Goal: Use online tool/utility: Utilize a website feature to perform a specific function

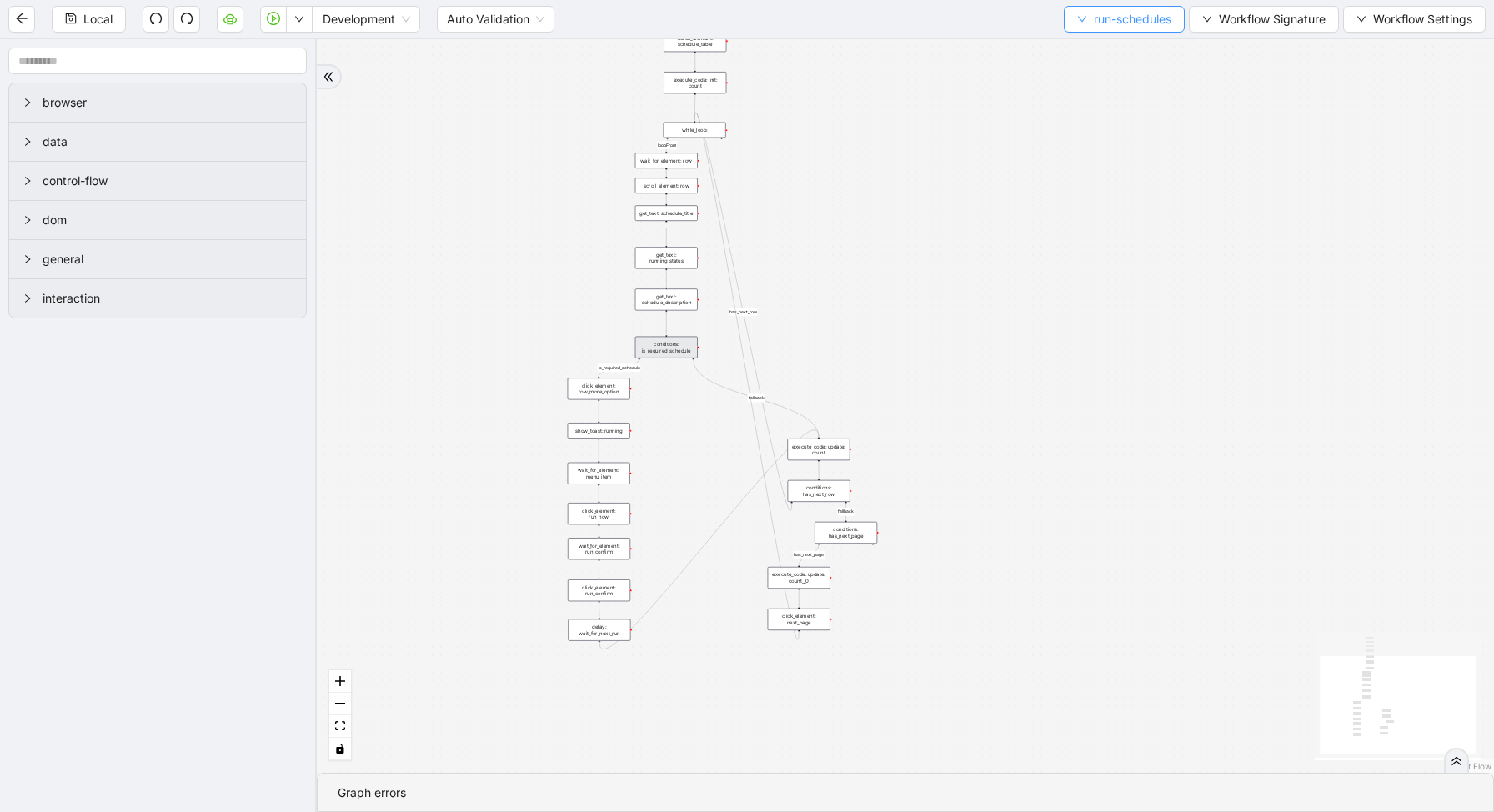
click at [1111, 29] on button "run-schedules" at bounding box center [1124, 18] width 121 height 27
click at [1099, 49] on span "Select" at bounding box center [1119, 52] width 97 height 18
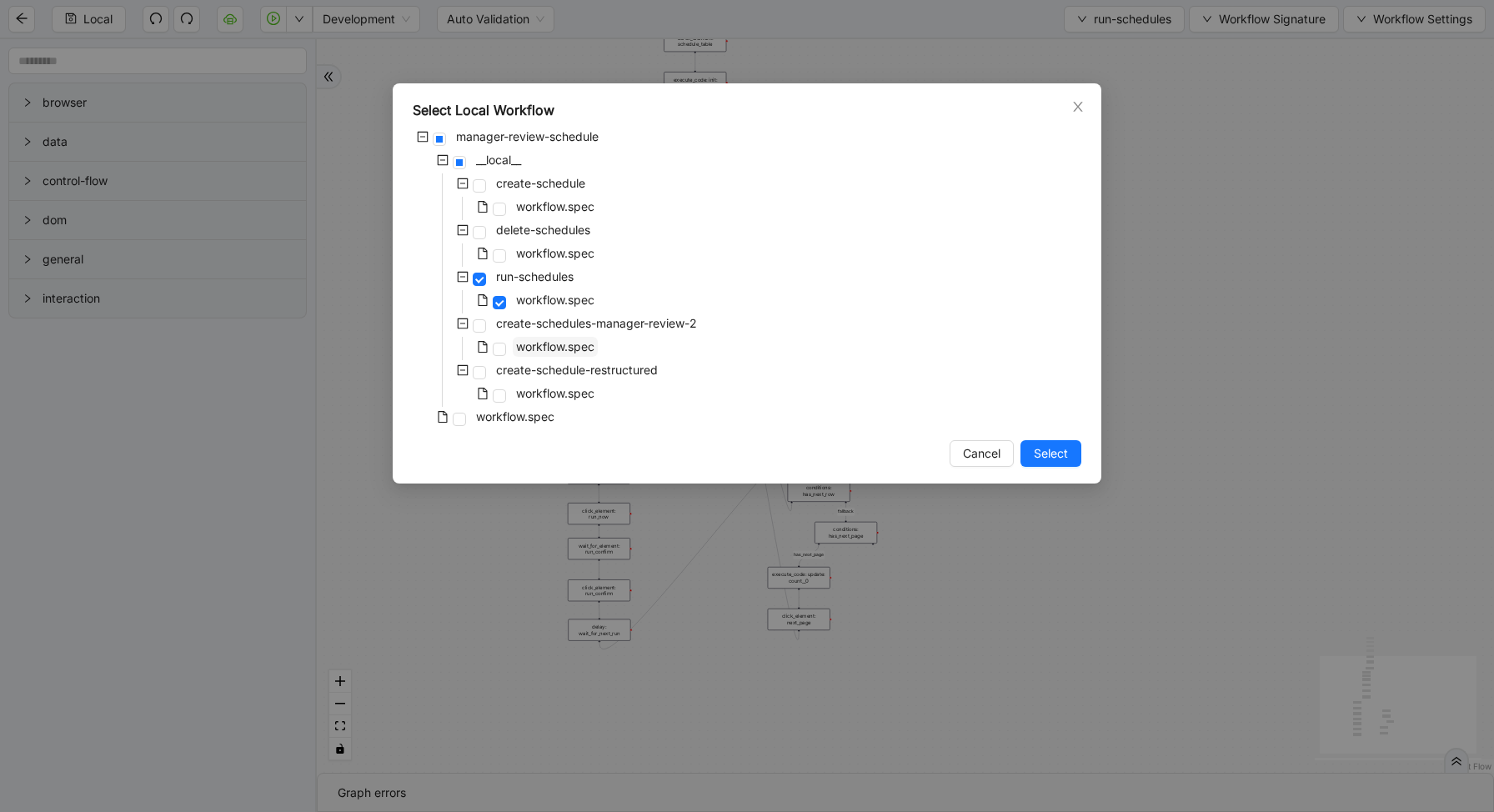
click at [544, 348] on span "workflow.spec" at bounding box center [555, 346] width 78 height 14
click at [1193, 341] on div "Select Local Workflow manager-review-schedule __local__ create-schedule workflo…" at bounding box center [747, 406] width 1494 height 812
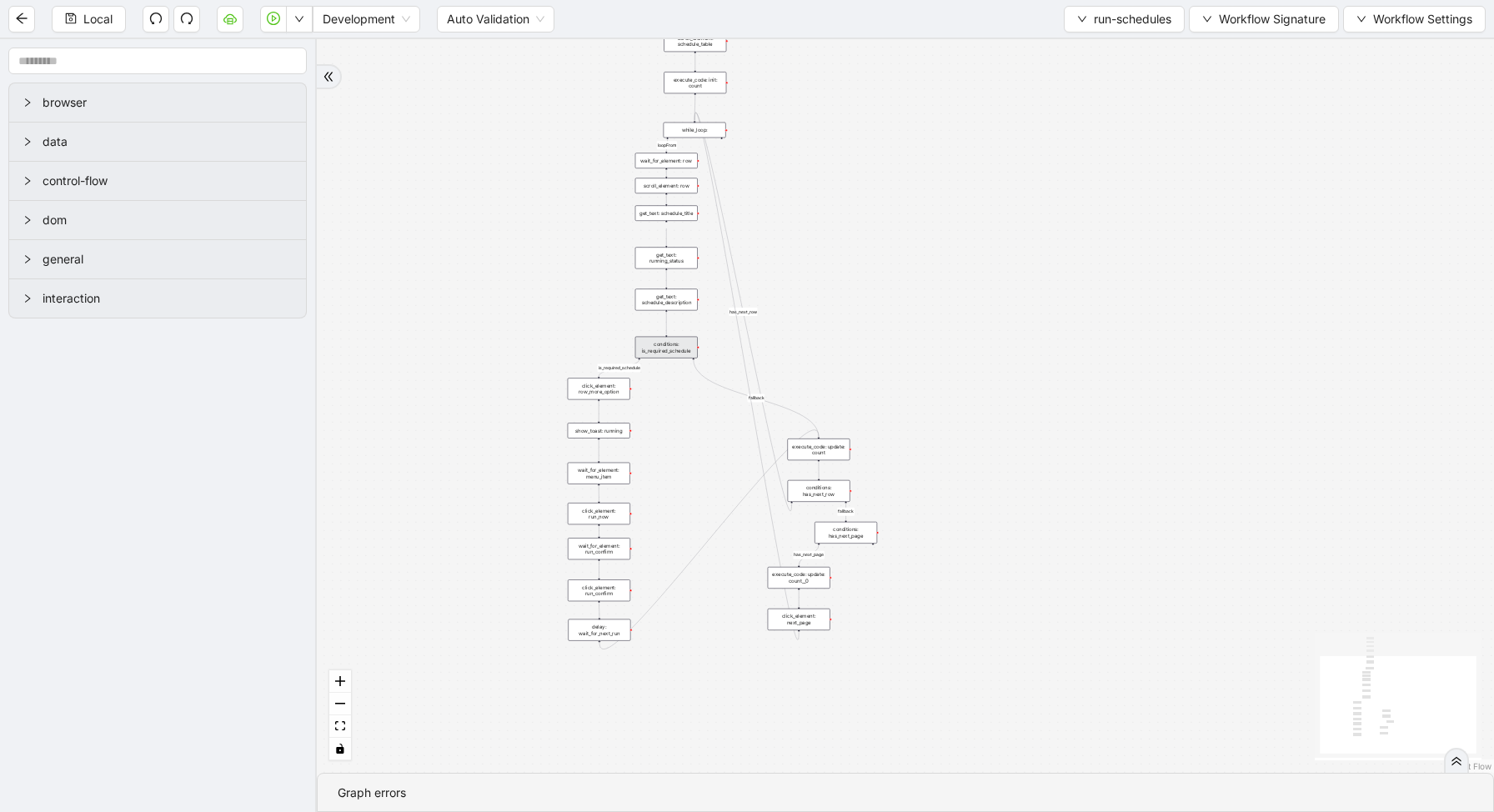
click at [935, 134] on div "loopFrom is_required_schedule has_next_row fallback fallback has_next_page trig…" at bounding box center [904, 405] width 1177 height 734
click at [1106, 30] on button "run-schedules" at bounding box center [1124, 18] width 121 height 27
click at [953, 116] on div "loopFrom is_required_schedule has_next_row fallback fallback has_next_page trig…" at bounding box center [904, 405] width 1177 height 734
click at [540, 113] on div "loopFrom is_required_schedule has_next_row fallback fallback has_next_page trig…" at bounding box center [904, 405] width 1177 height 734
click at [918, 130] on div "loopFrom is_required_schedule has_next_row fallback fallback has_next_page trig…" at bounding box center [904, 405] width 1177 height 734
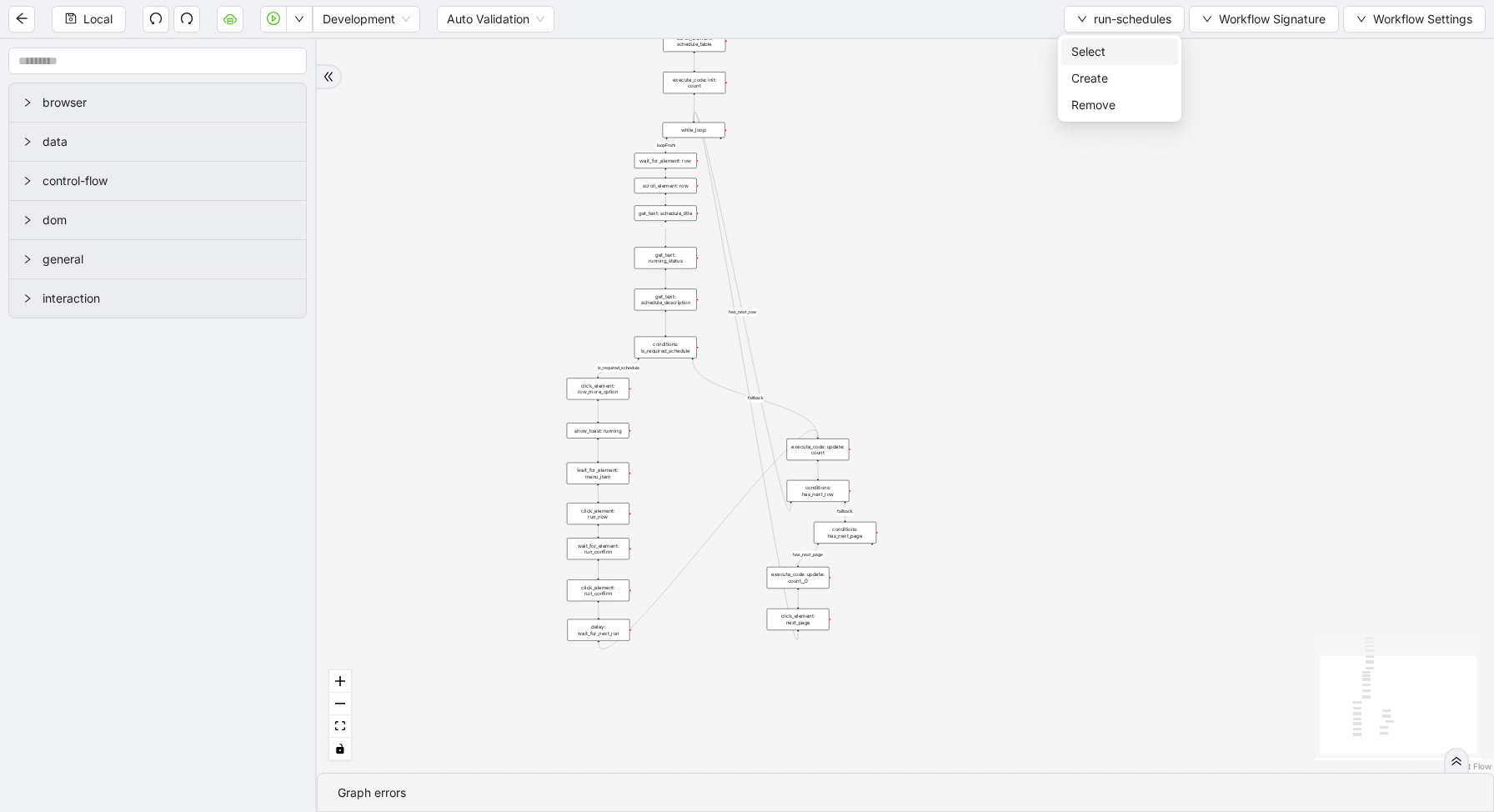
click at [1102, 54] on span "Select" at bounding box center [1119, 52] width 97 height 18
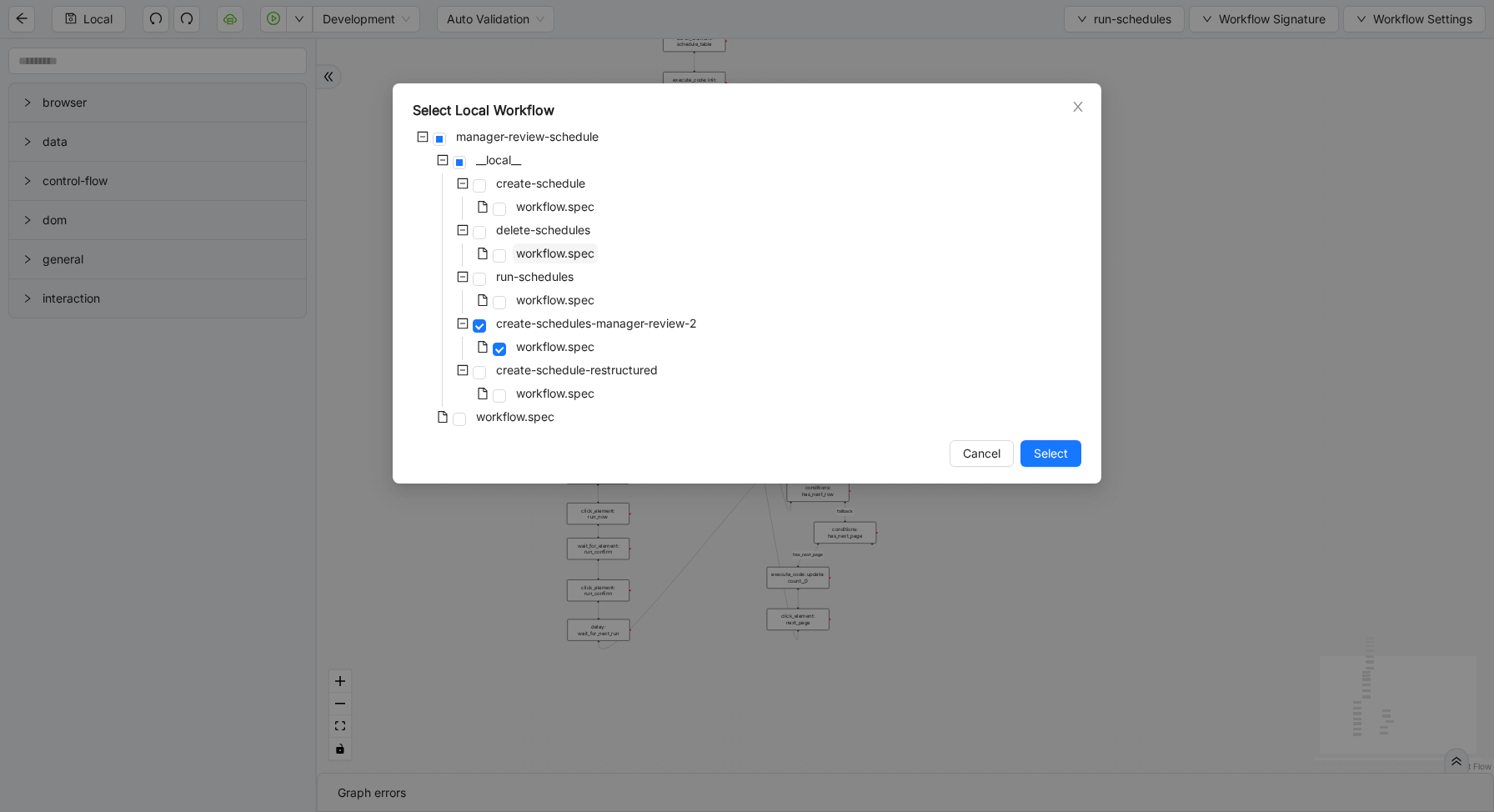
click at [572, 251] on span "workflow.spec" at bounding box center [555, 252] width 78 height 14
click at [1039, 452] on span "Select" at bounding box center [1050, 453] width 34 height 18
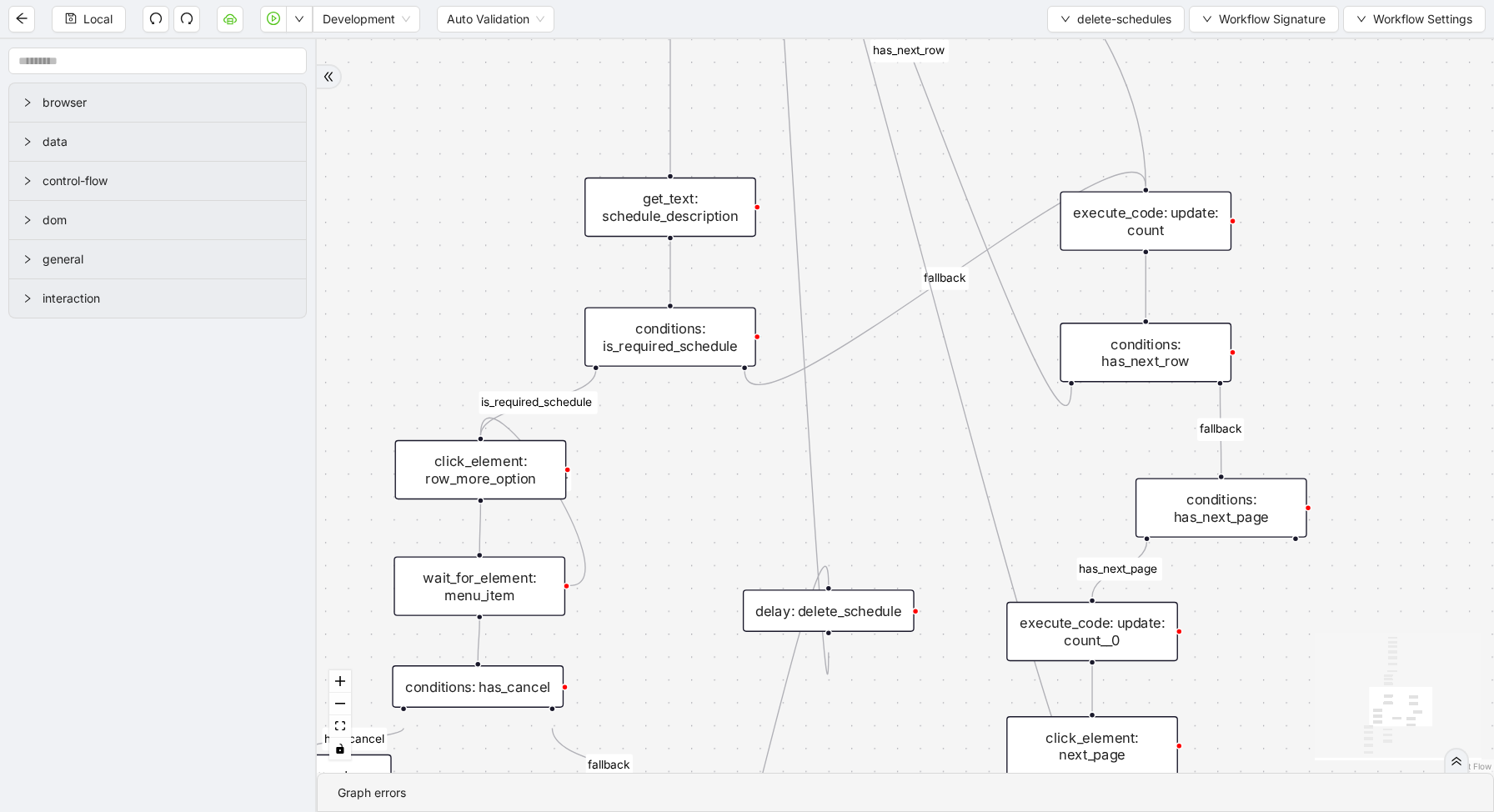
click at [663, 352] on div "conditions: is_required_schedule" at bounding box center [670, 336] width 172 height 59
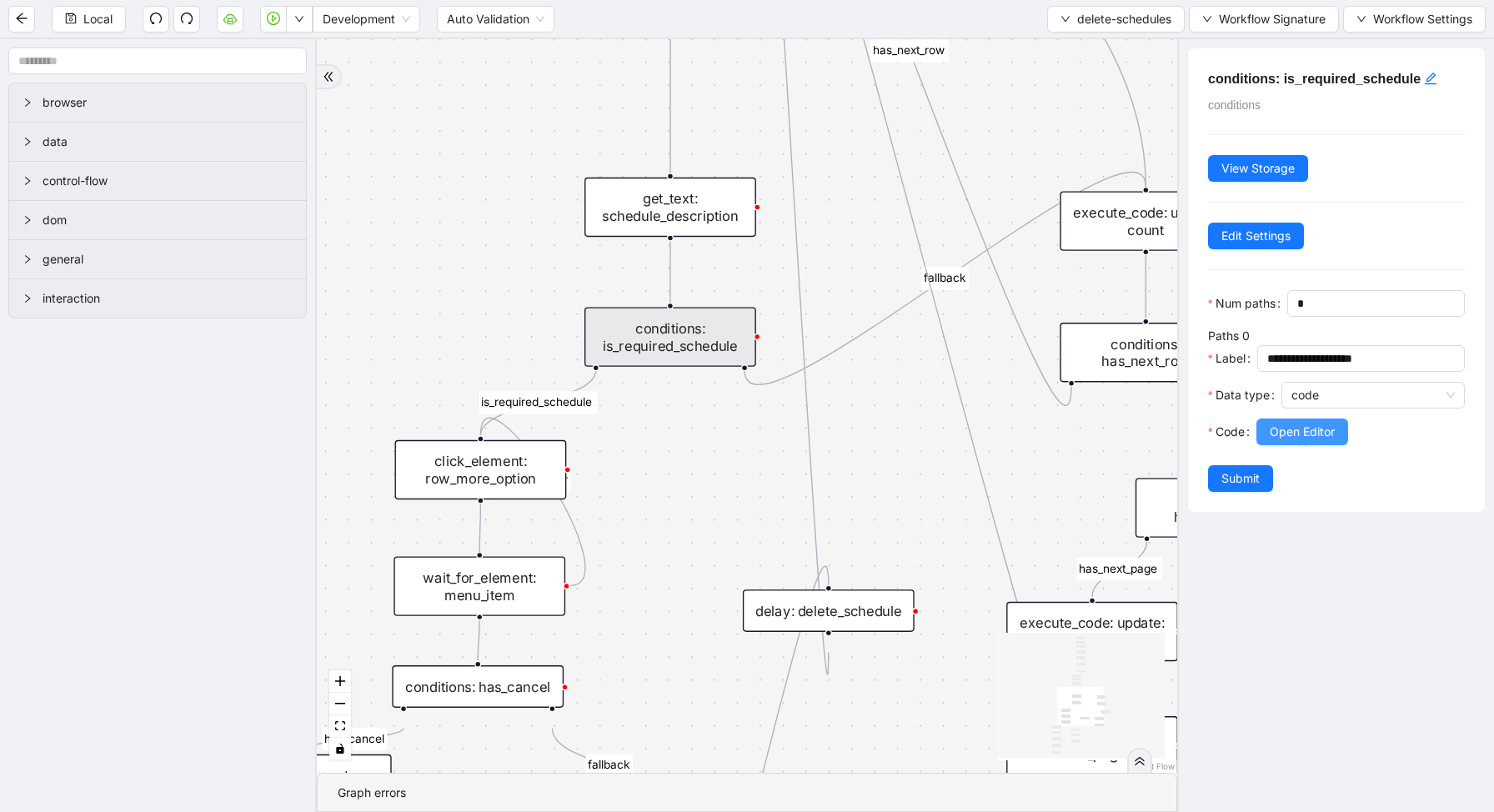
click at [1330, 440] on button "Open Editor" at bounding box center [1301, 431] width 91 height 27
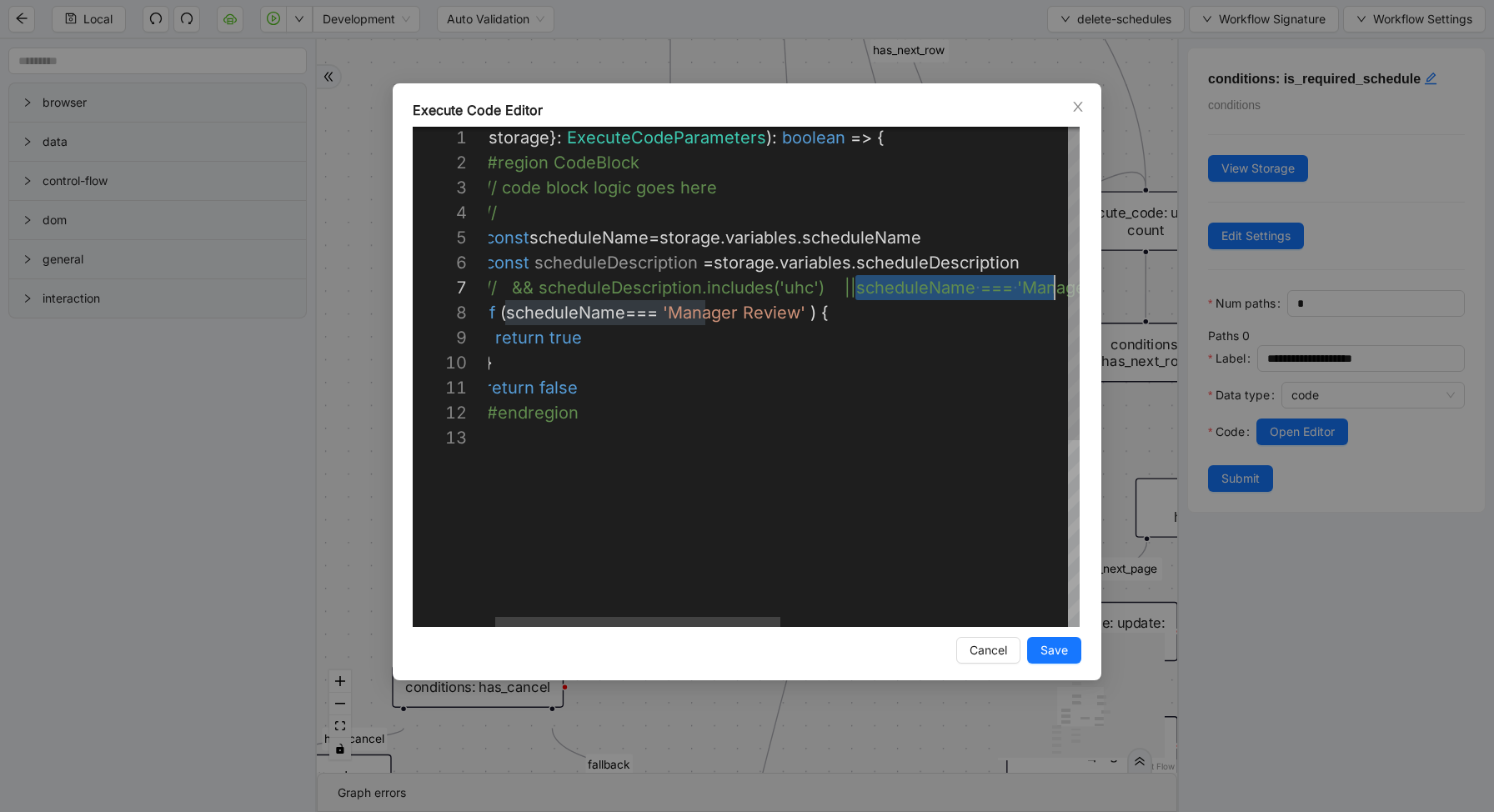
scroll to position [150, 1149]
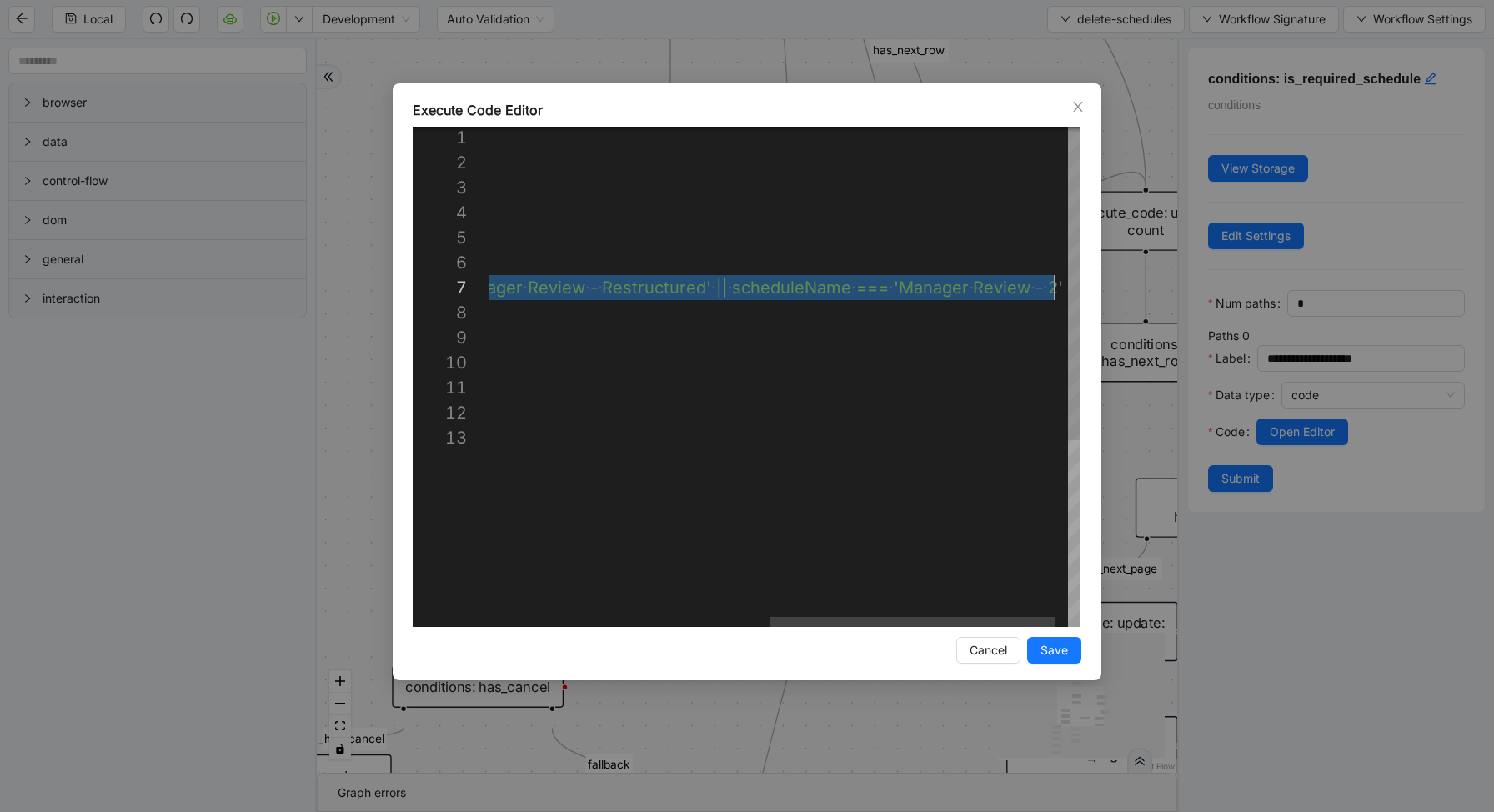
drag, startPoint x: 867, startPoint y: 286, endPoint x: 1094, endPoint y: 296, distance: 227.2
click at [851, 371] on div "({ storage }: ExecuteCodeParameters ): boolean => { //#region CodeBlock // code…" at bounding box center [506, 524] width 1200 height 800
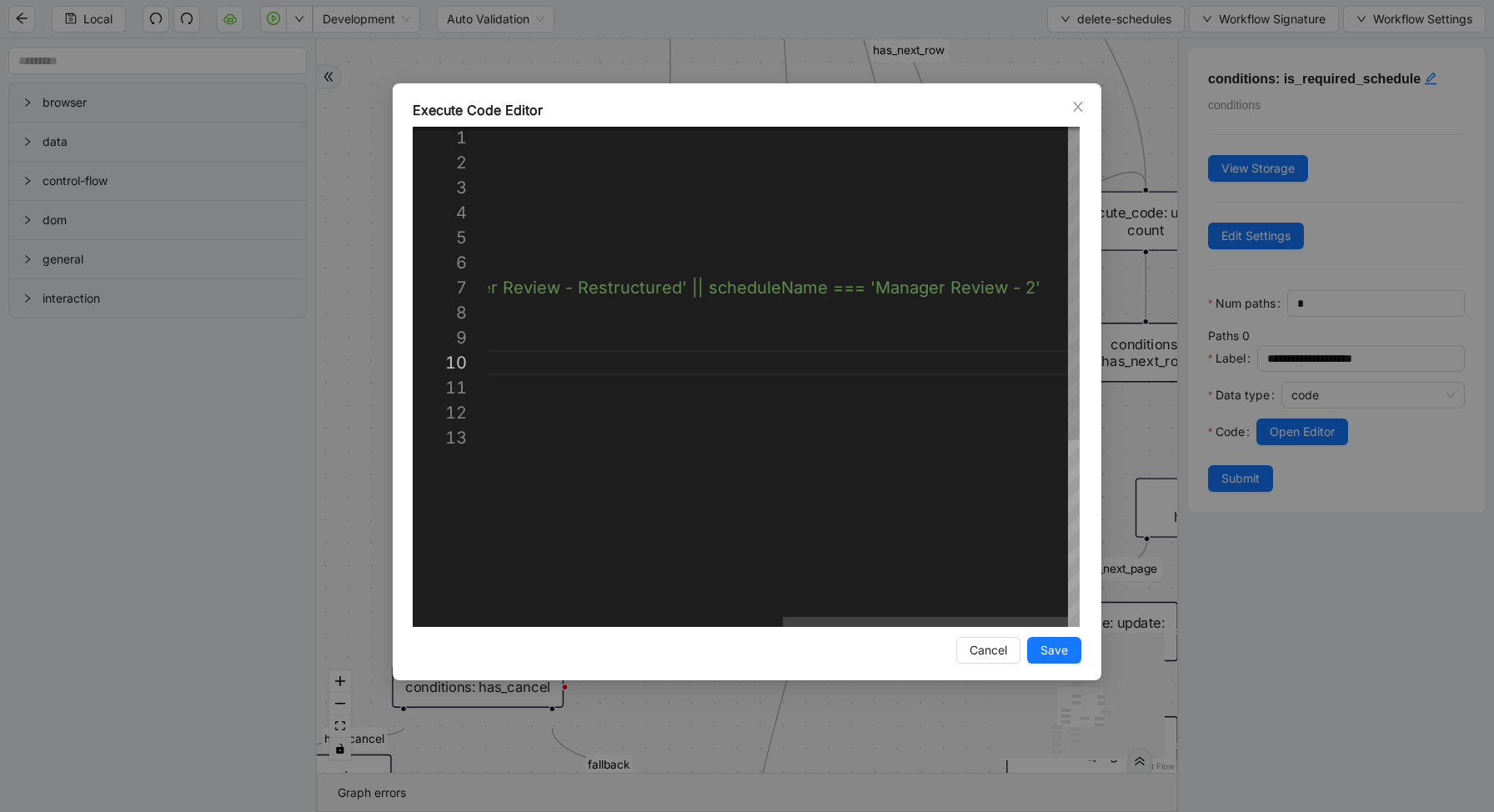
scroll to position [150, 820]
click at [703, 289] on div "({ storage }: ExecuteCodeParameters ): boolean => { //#region CodeBlock // code…" at bounding box center [480, 524] width 1200 height 800
drag, startPoint x: 701, startPoint y: 289, endPoint x: 1035, endPoint y: 284, distance: 334.0
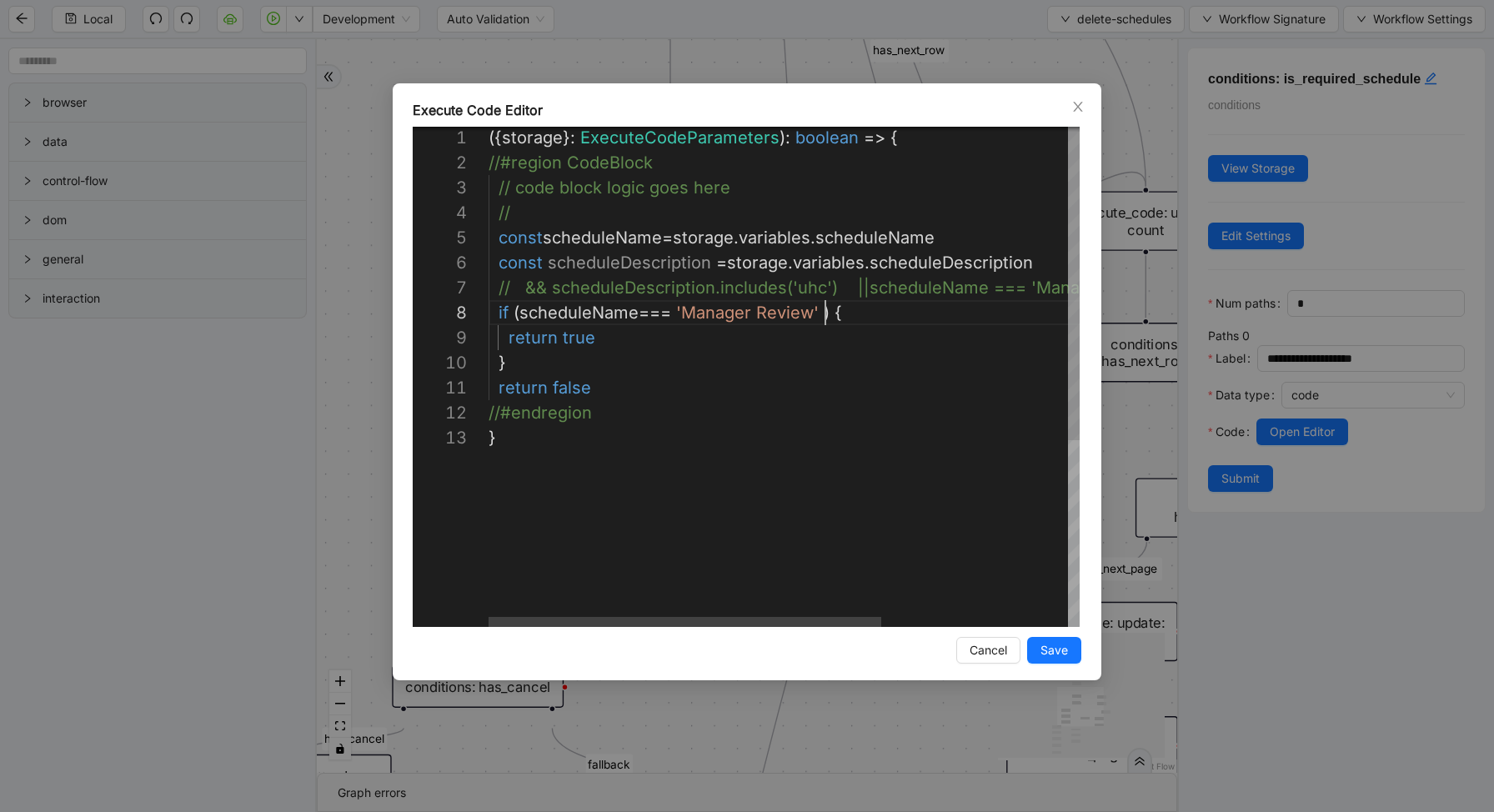
click at [827, 308] on div "({ storage }: ExecuteCodeParameters ): boolean => { //#region CodeBlock // code…" at bounding box center [924, 524] width 871 height 800
paste textarea "**********"
drag, startPoint x: 726, startPoint y: 310, endPoint x: 520, endPoint y: 304, distance: 206.1
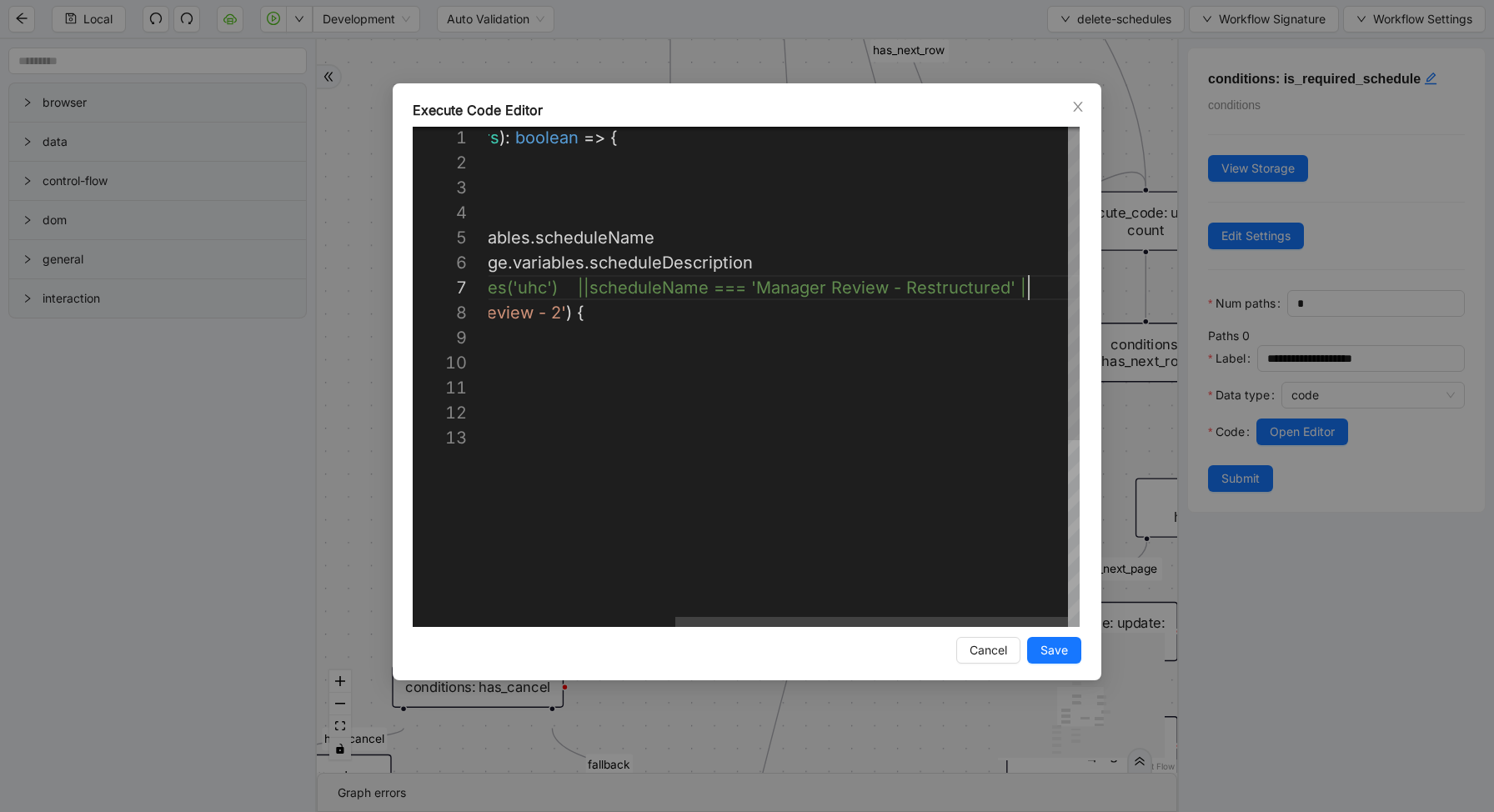
click at [1050, 288] on div "({ storage }: ExecuteCodeParameters ): boolean => { //#region CodeBlock // code…" at bounding box center [644, 524] width 871 height 800
paste textarea "**********"
type textarea "**********"
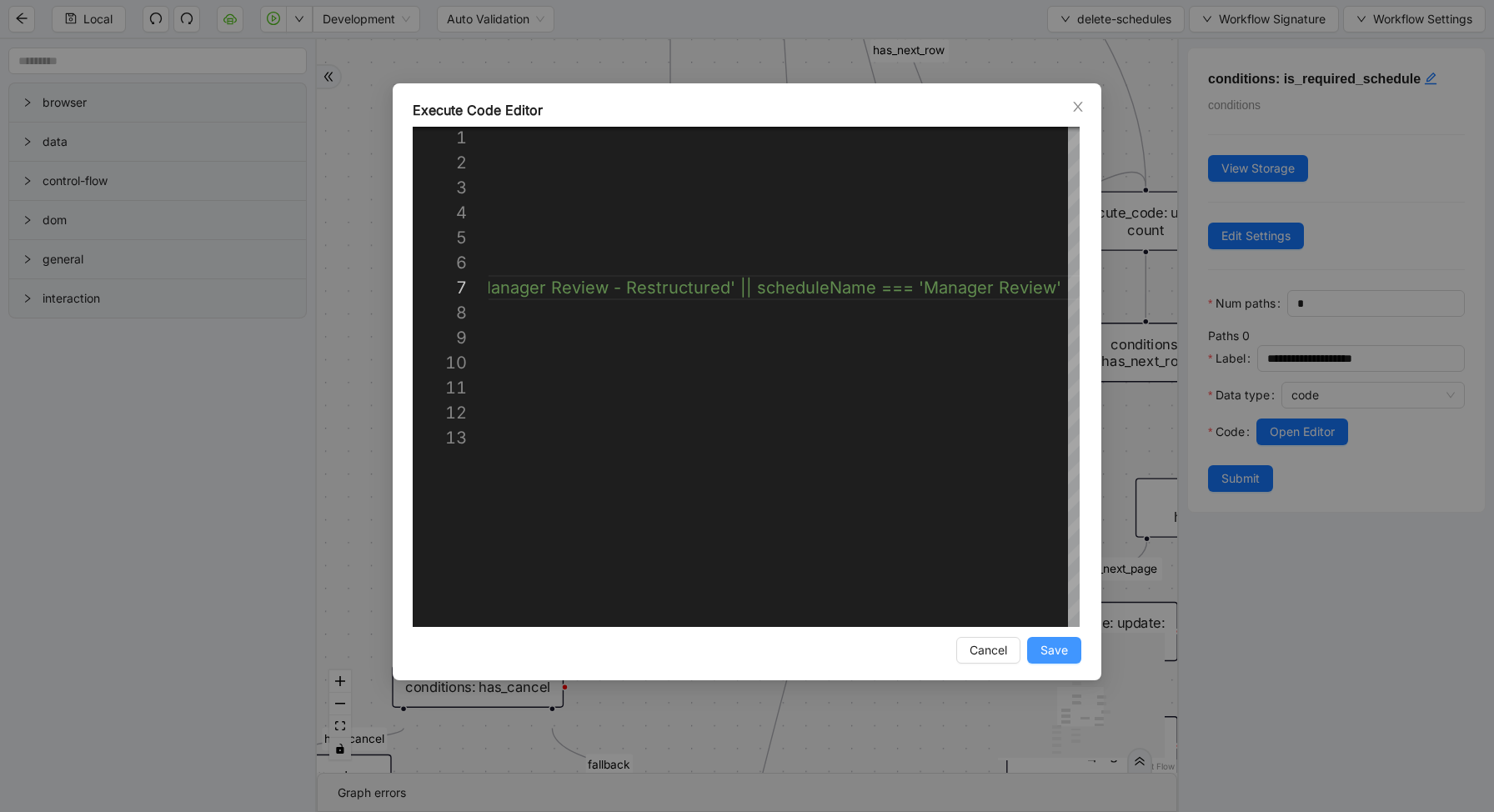
click at [1078, 639] on button "Save" at bounding box center [1054, 650] width 54 height 27
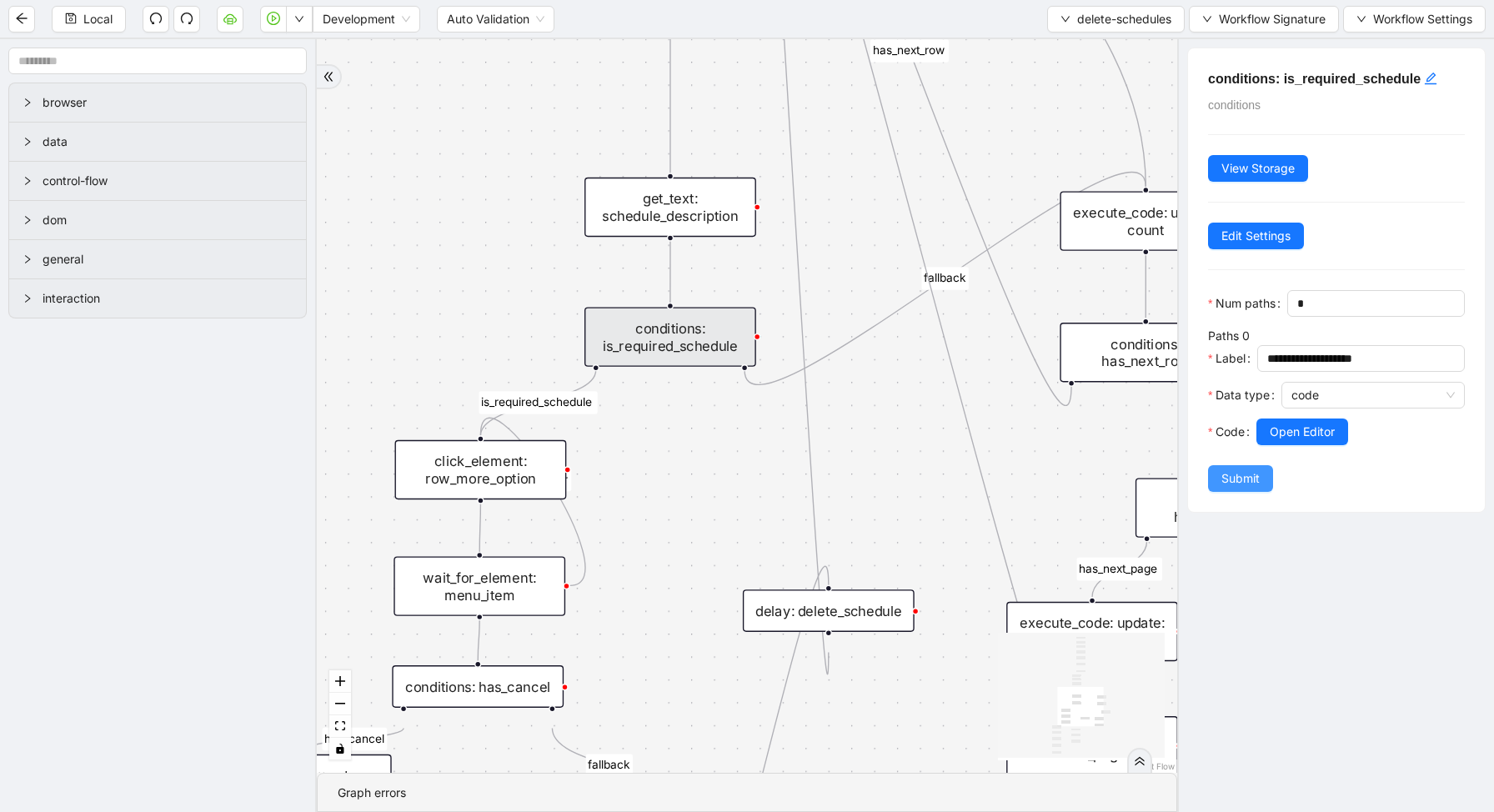
click at [1250, 475] on span "Submit" at bounding box center [1240, 479] width 39 height 18
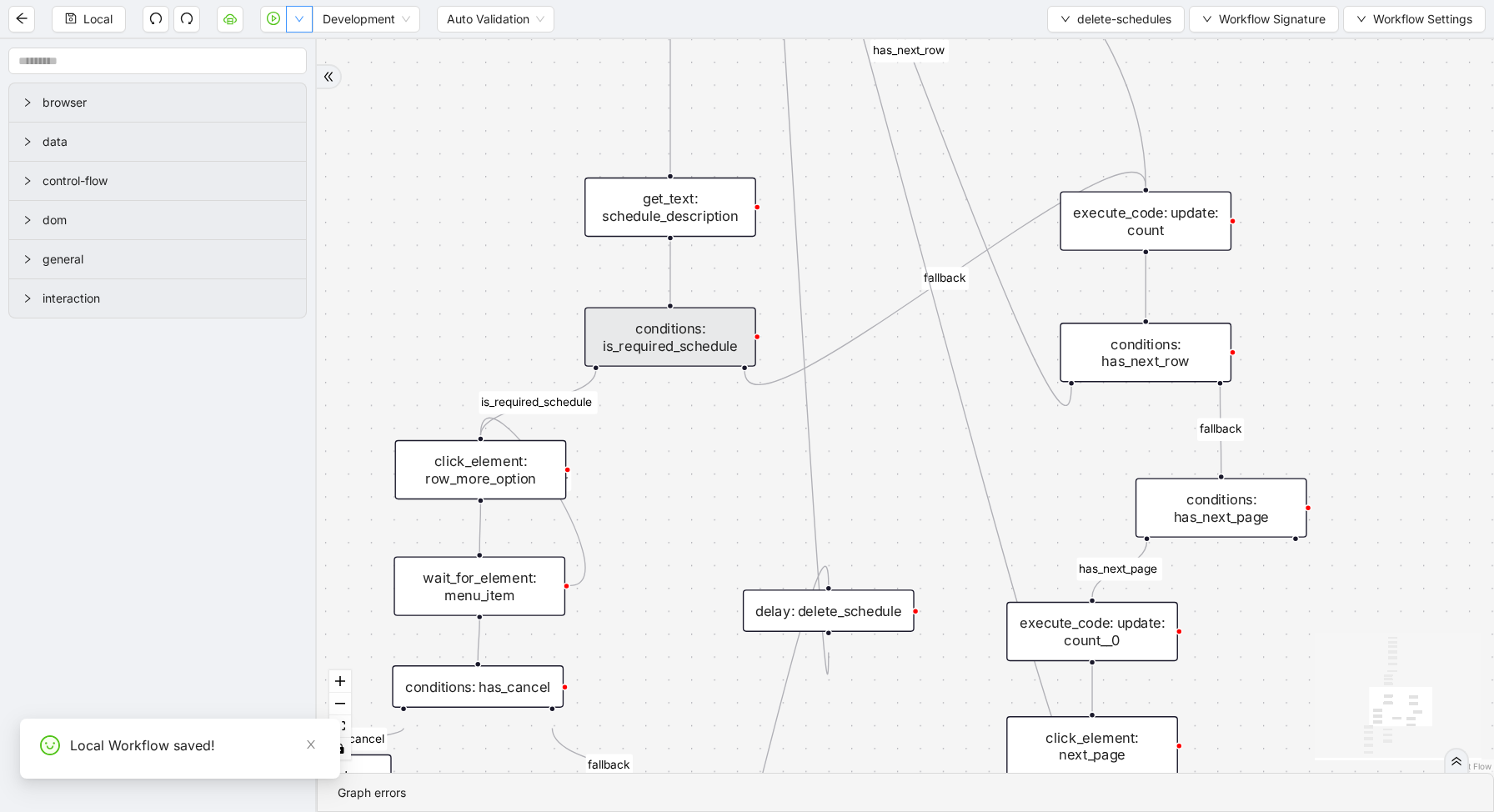
click at [306, 21] on button "button" at bounding box center [299, 18] width 27 height 27
click at [297, 51] on span "Run local workflow" at bounding box center [245, 52] width 102 height 18
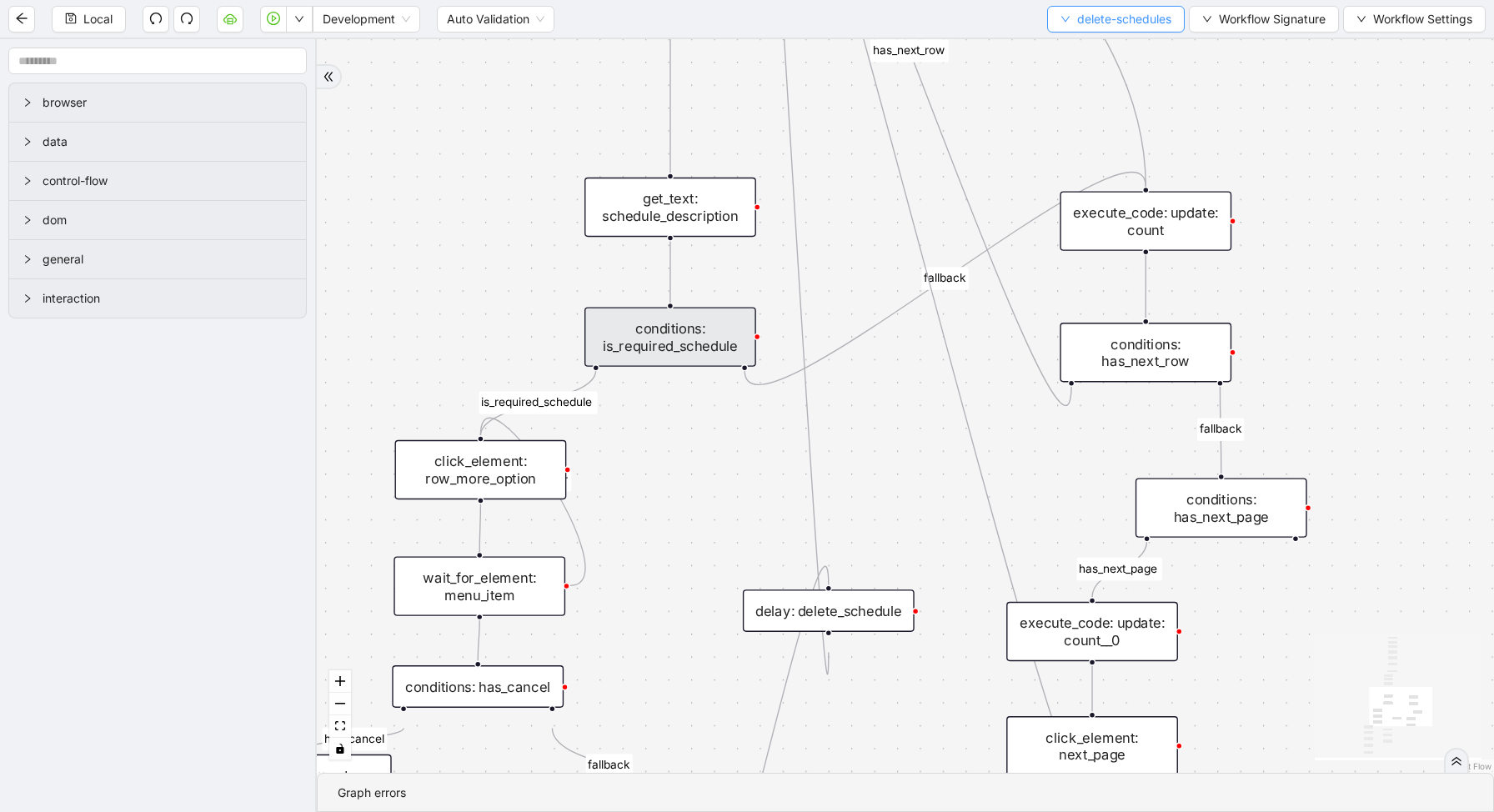
click at [1121, 13] on span "delete-schedules" at bounding box center [1124, 19] width 94 height 18
click at [1107, 46] on span "Select" at bounding box center [1112, 52] width 113 height 18
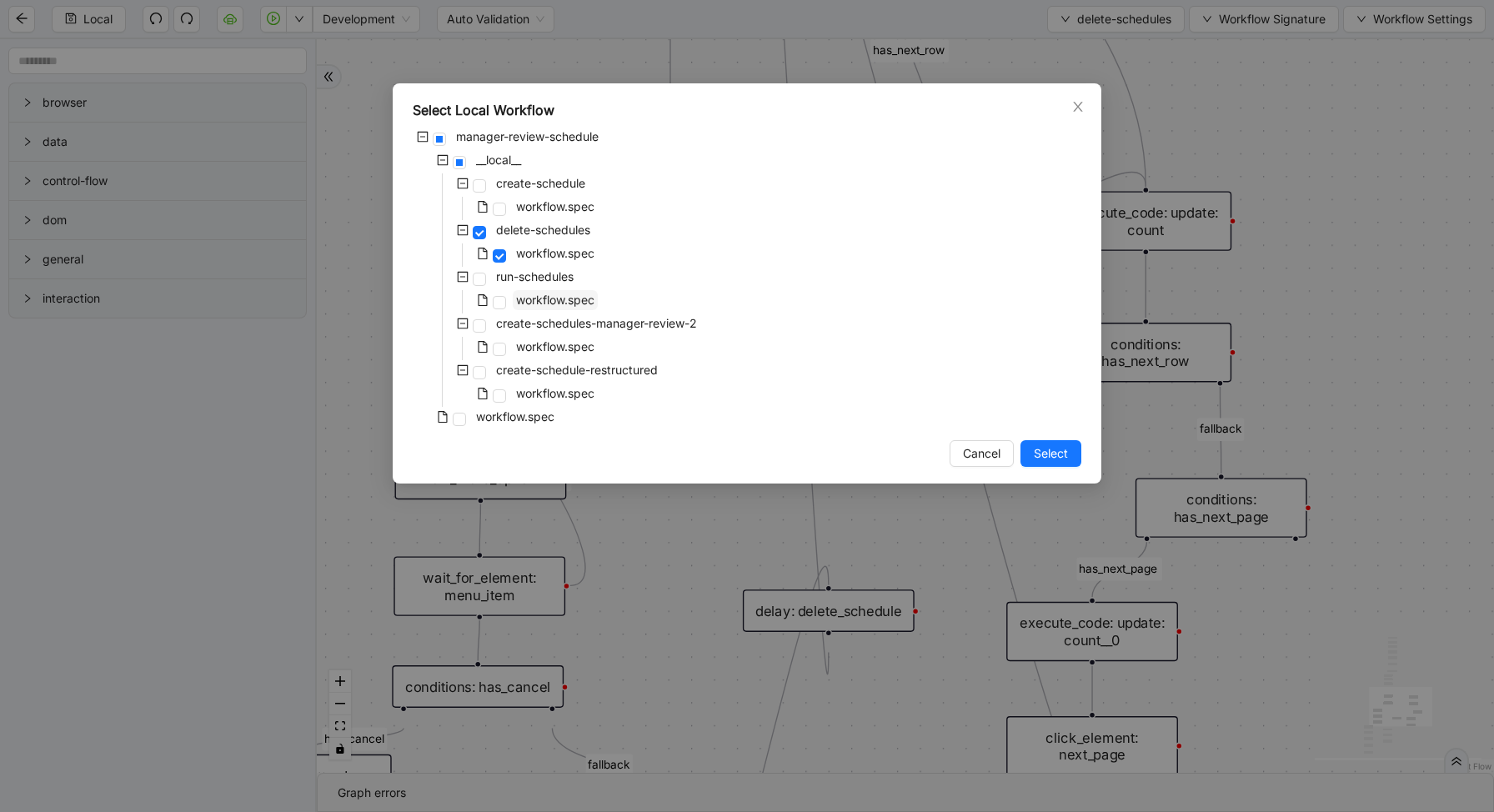
click at [530, 304] on span "workflow.spec" at bounding box center [555, 299] width 78 height 14
click at [1079, 457] on button "Select" at bounding box center [1051, 453] width 61 height 27
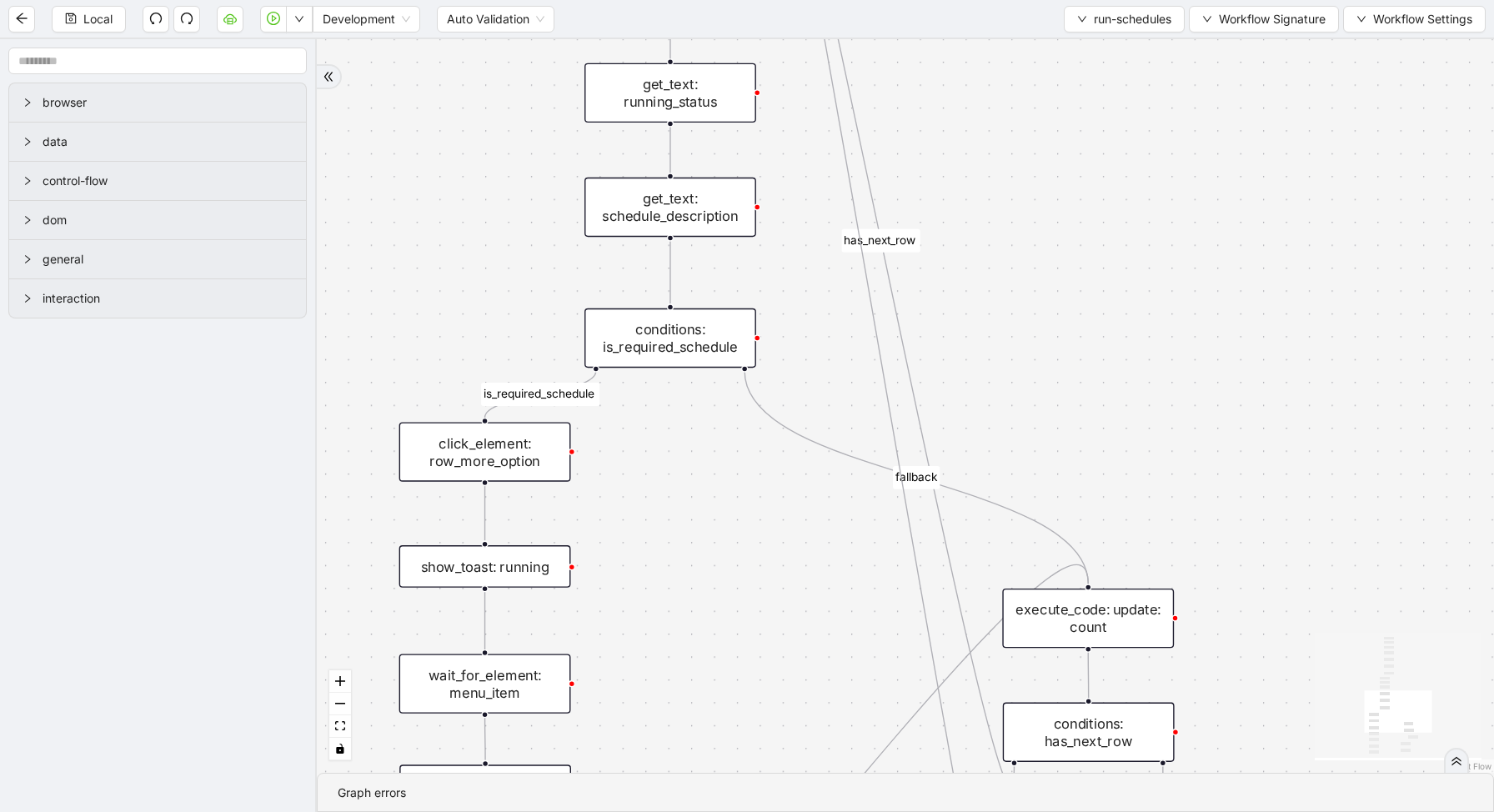
click at [652, 331] on div "conditions: is_required_schedule" at bounding box center [670, 338] width 172 height 59
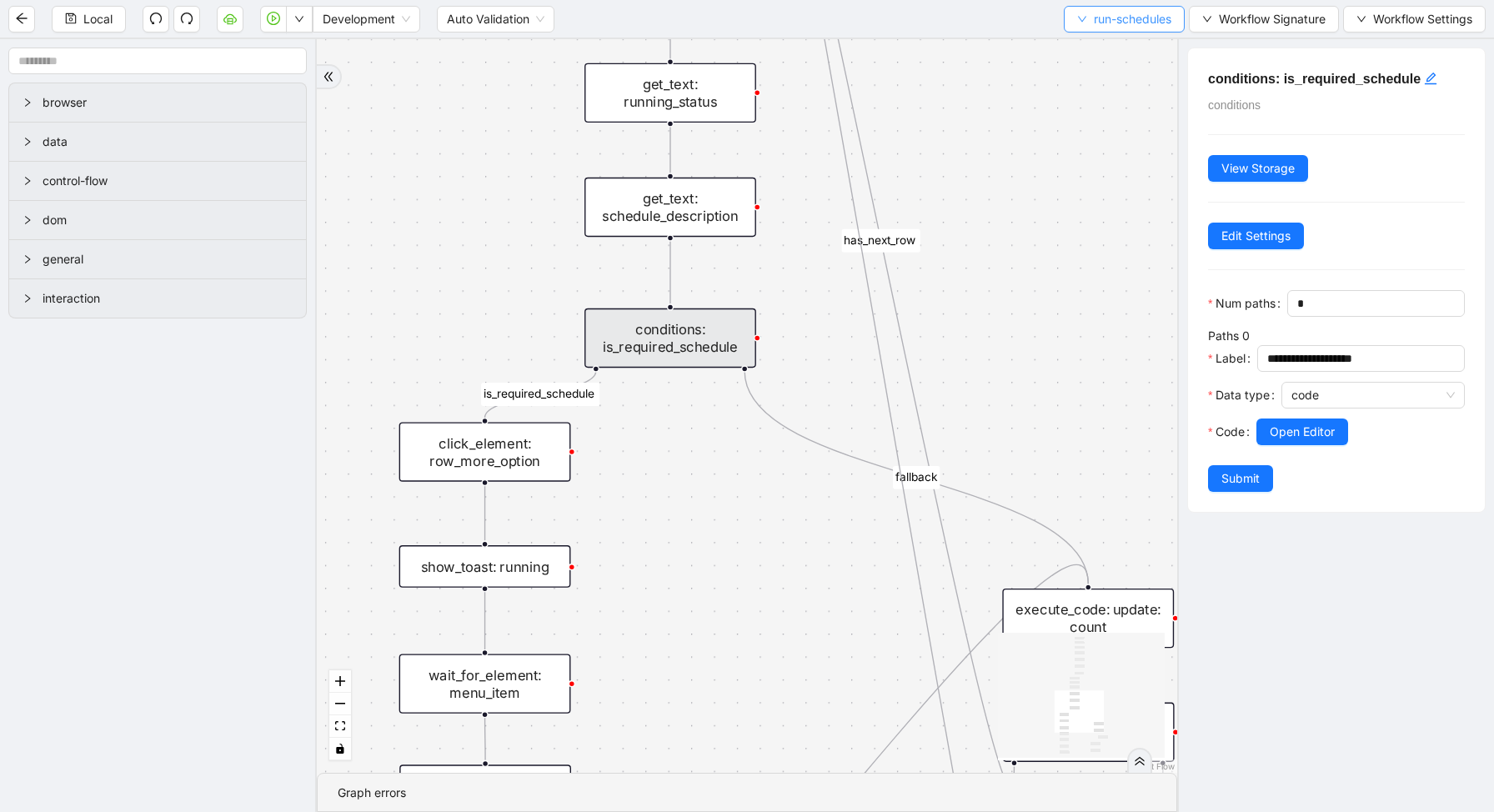
click at [1121, 11] on span "run-schedules" at bounding box center [1132, 19] width 78 height 18
click at [1109, 56] on span "Select" at bounding box center [1119, 52] width 97 height 18
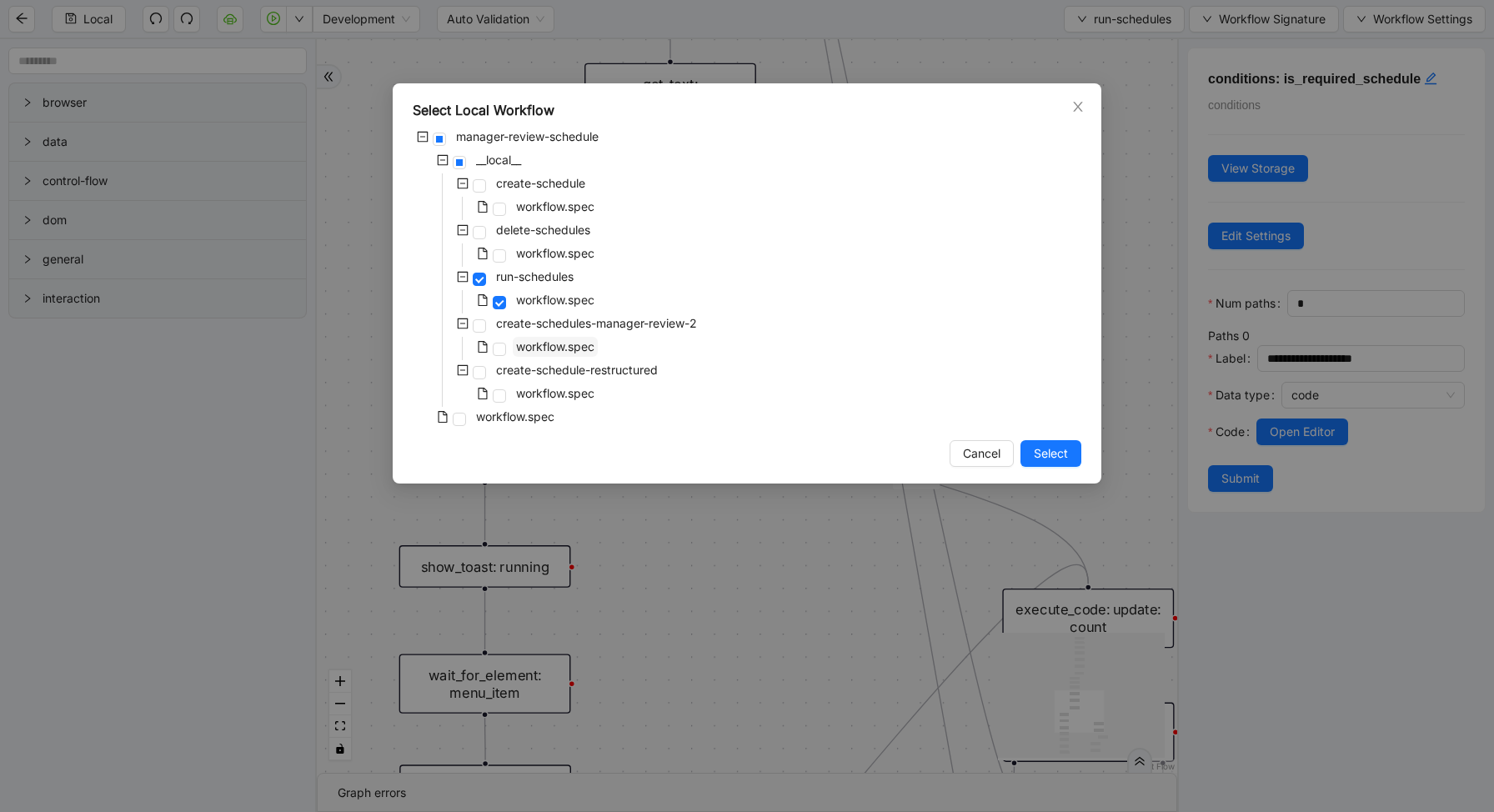
click at [577, 352] on span "workflow.spec" at bounding box center [555, 346] width 78 height 14
click at [1063, 465] on button "Select" at bounding box center [1051, 453] width 61 height 27
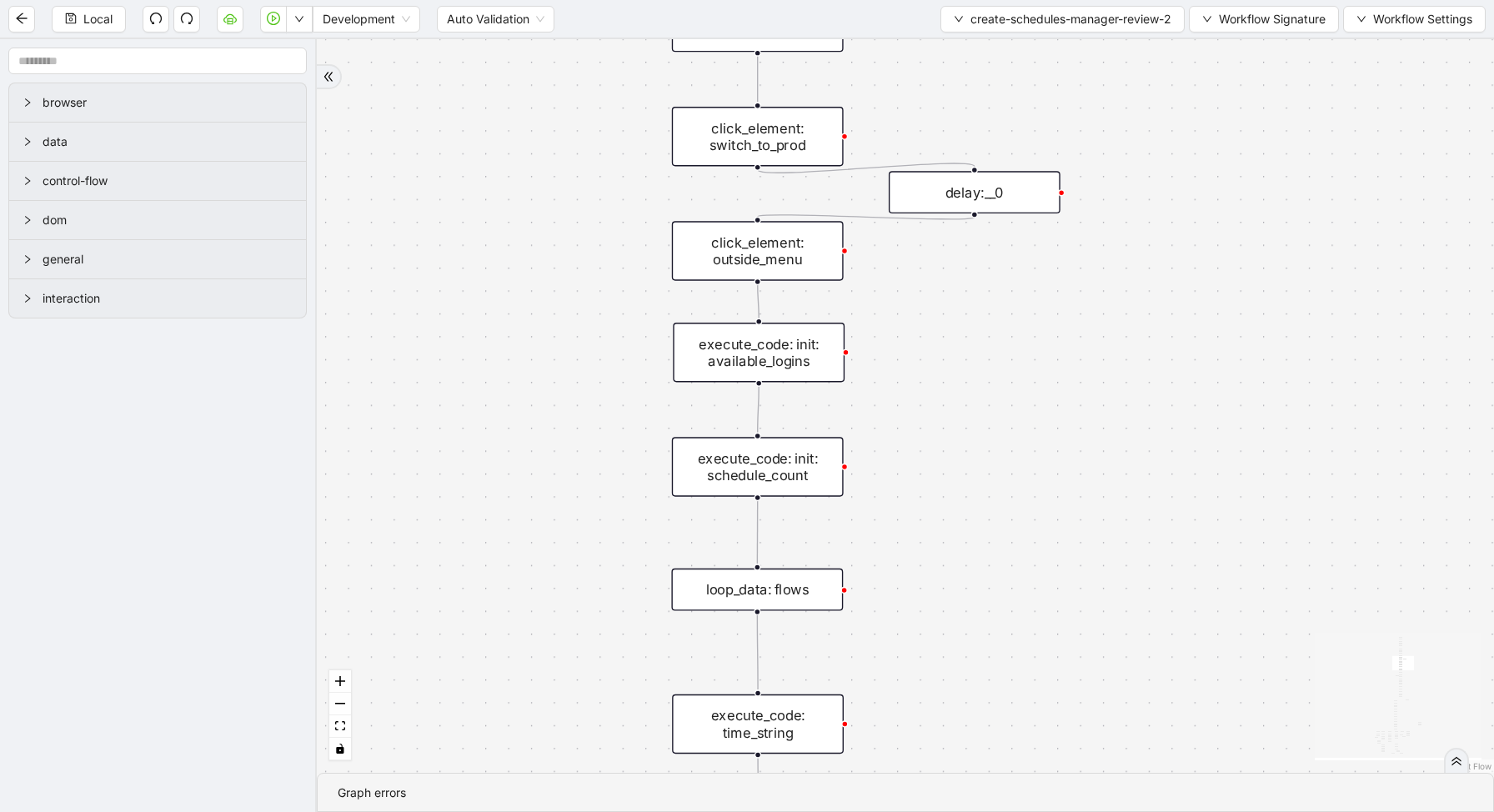
click at [1062, 464] on div "loopFrom fallback enable_retry has_error fallback exitFrom is_selected fallback…" at bounding box center [904, 405] width 1177 height 734
click at [960, 366] on div "loopFrom fallback enable_retry has_error fallback exitFrom is_selected fallback…" at bounding box center [904, 405] width 1177 height 734
click at [800, 586] on div "loop_data: flows" at bounding box center [757, 590] width 172 height 42
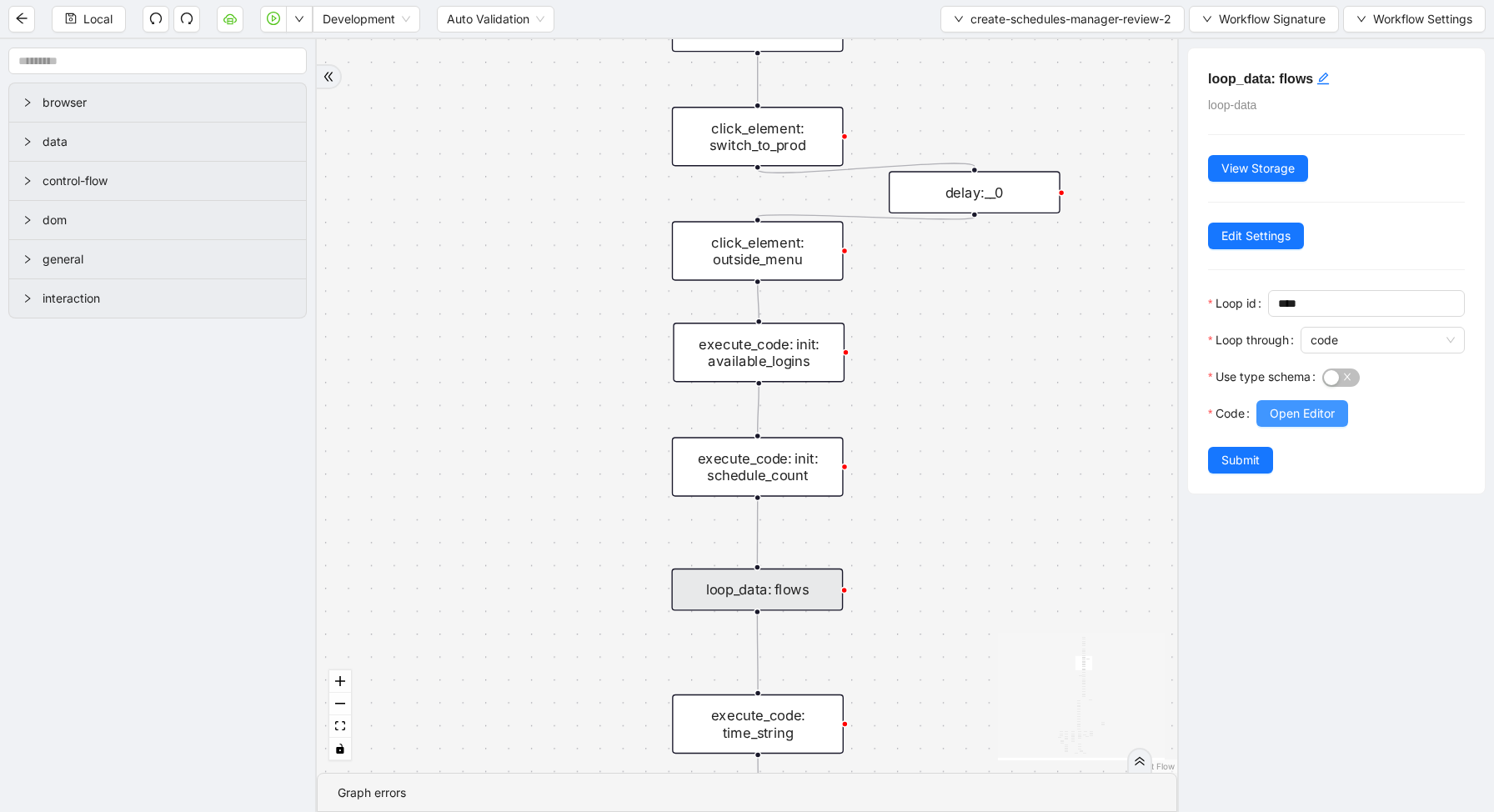
click at [1314, 418] on span "Open Editor" at bounding box center [1302, 413] width 65 height 18
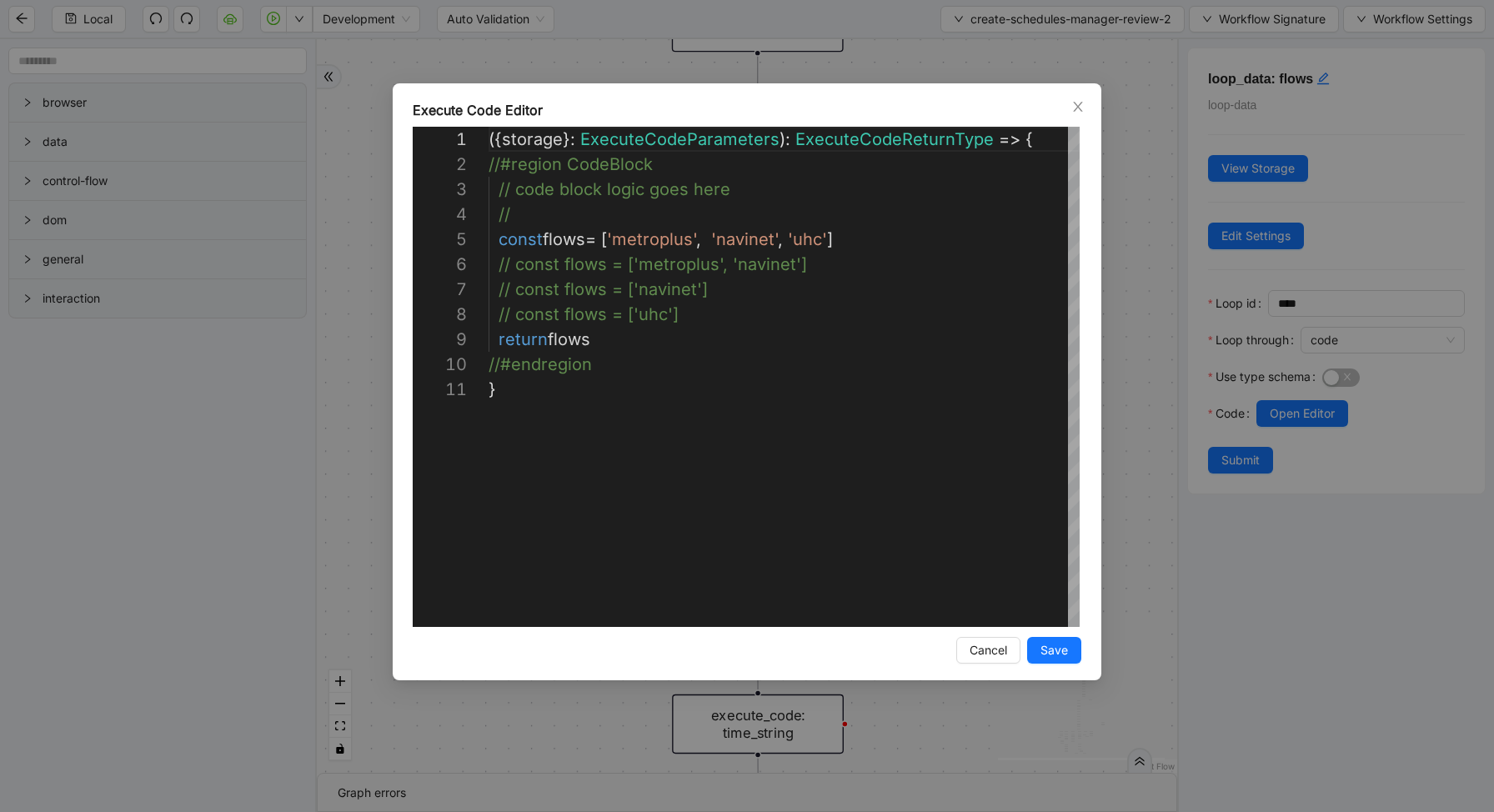
scroll to position [250, 0]
click at [1064, 654] on span "Save" at bounding box center [1054, 651] width 28 height 18
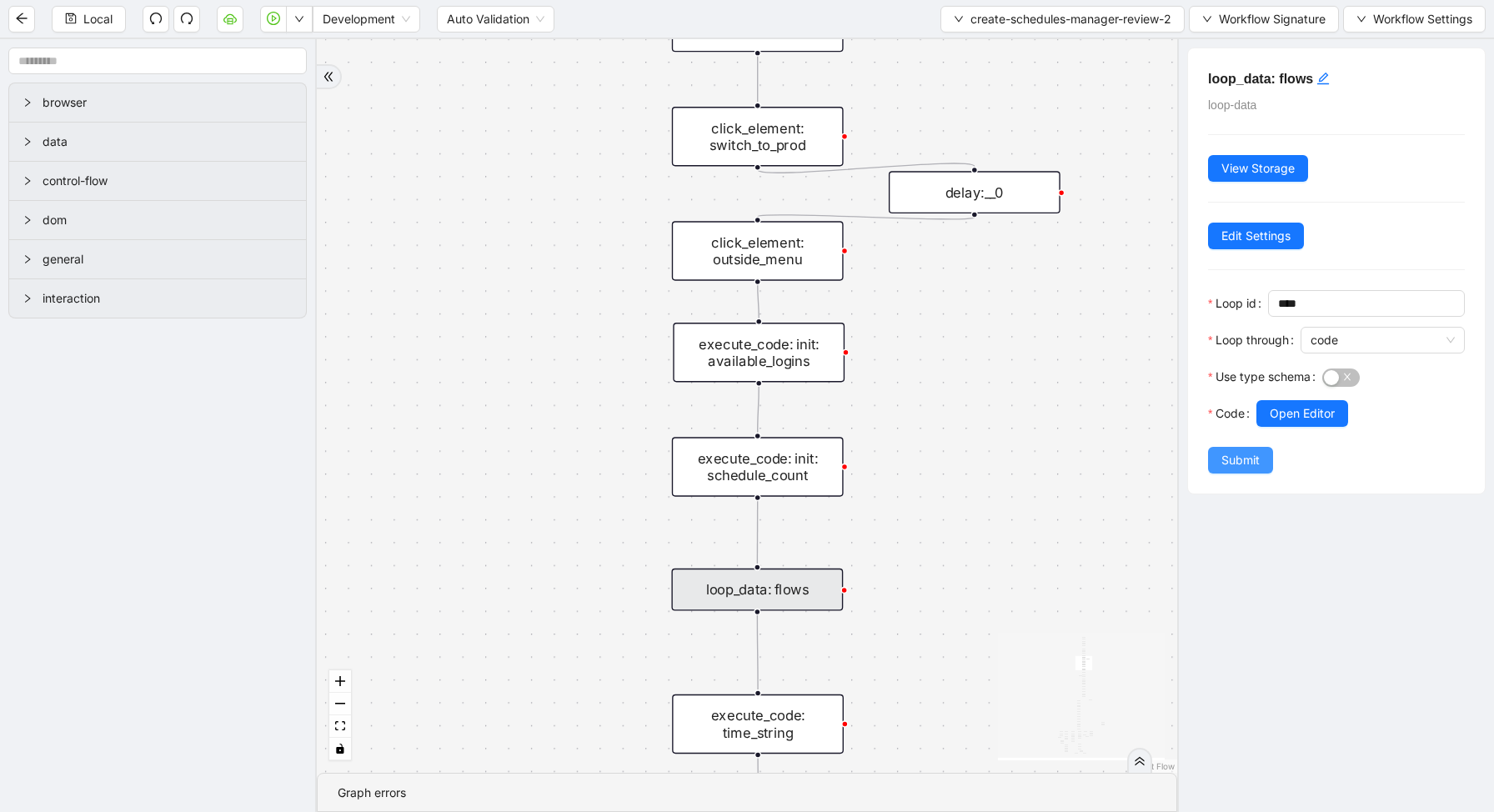
click at [1231, 469] on span "Submit" at bounding box center [1240, 460] width 39 height 18
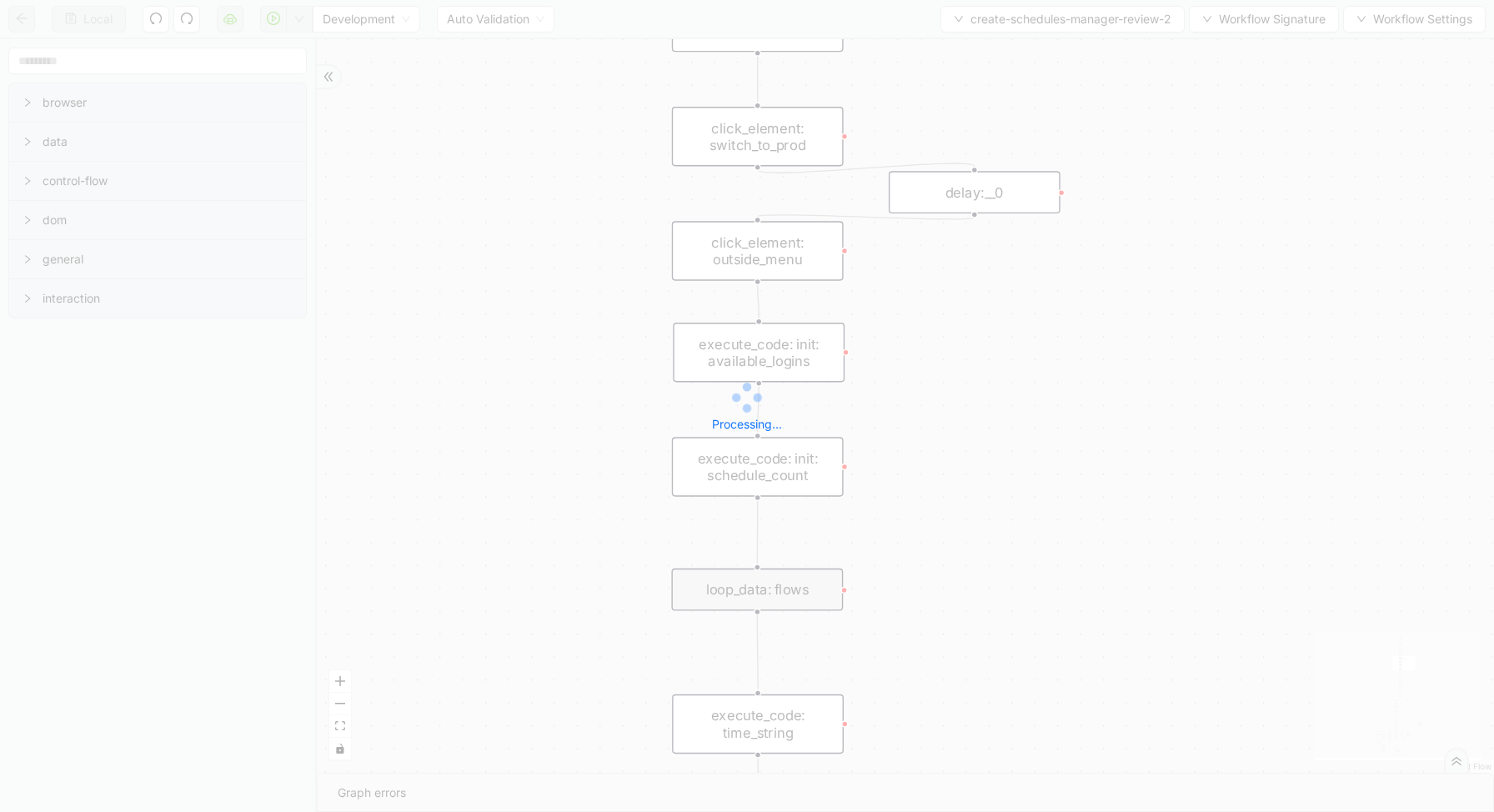
click at [298, 20] on div "Local Development Auto Validation create-schedules-manager-review-2 Workflow Si…" at bounding box center [747, 406] width 1494 height 812
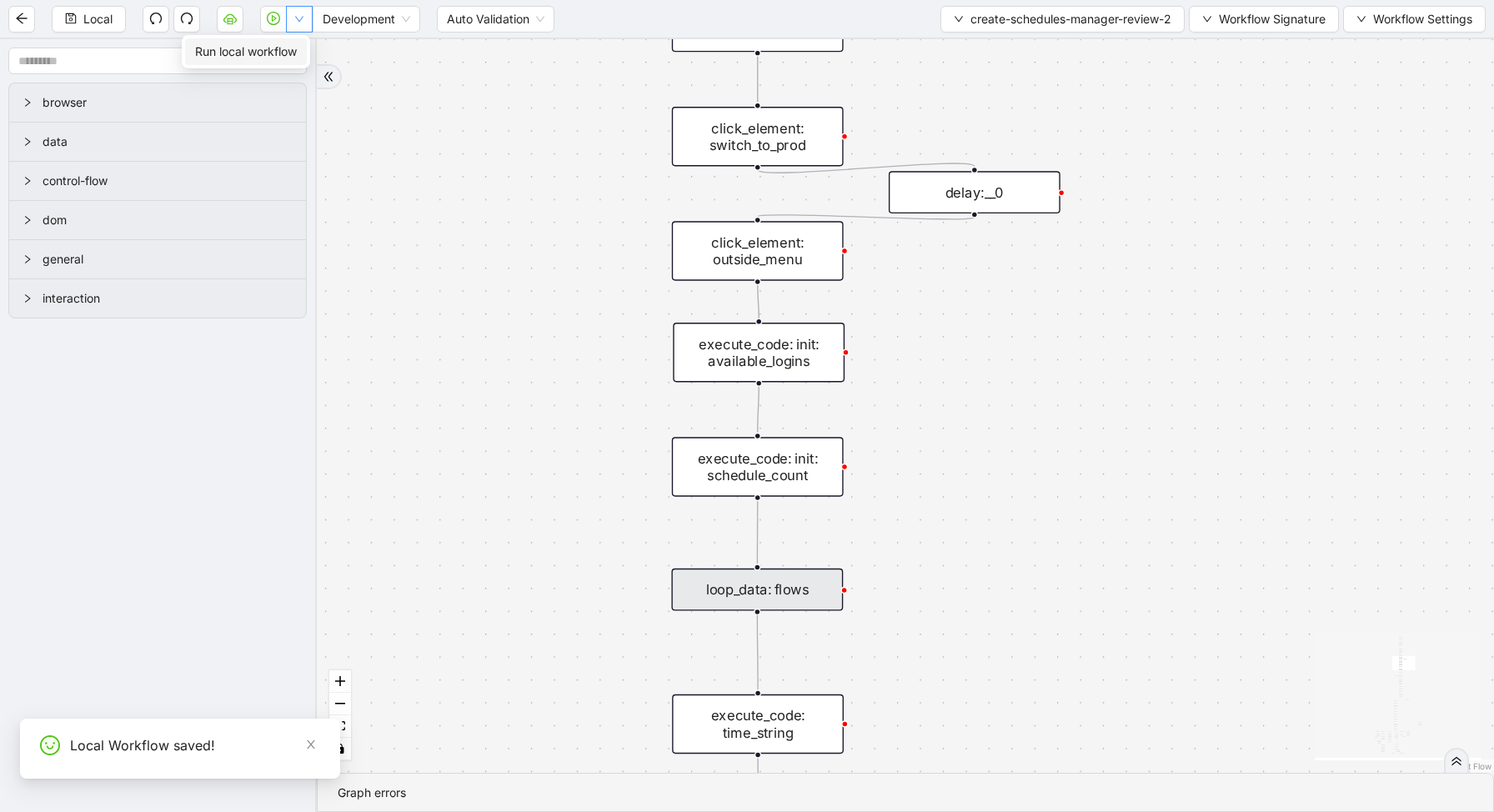
click at [306, 15] on button "button" at bounding box center [299, 18] width 27 height 27
click at [297, 59] on span "Run local workflow" at bounding box center [245, 52] width 102 height 18
click at [300, 20] on icon "down" at bounding box center [299, 19] width 8 height 6
click at [297, 54] on span "Run local workflow" at bounding box center [245, 52] width 102 height 18
